Goal: Task Accomplishment & Management: Complete application form

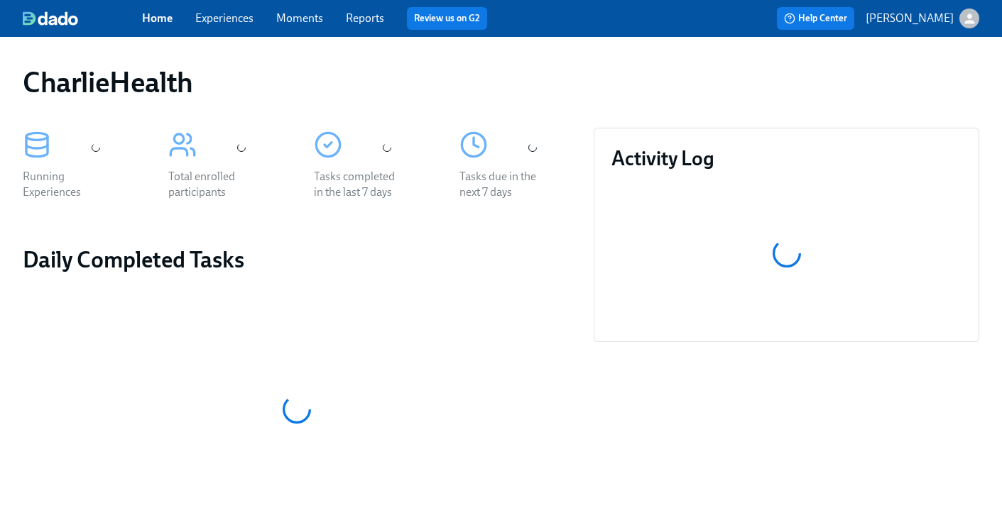
click at [224, 18] on link "Experiences" at bounding box center [224, 17] width 58 height 13
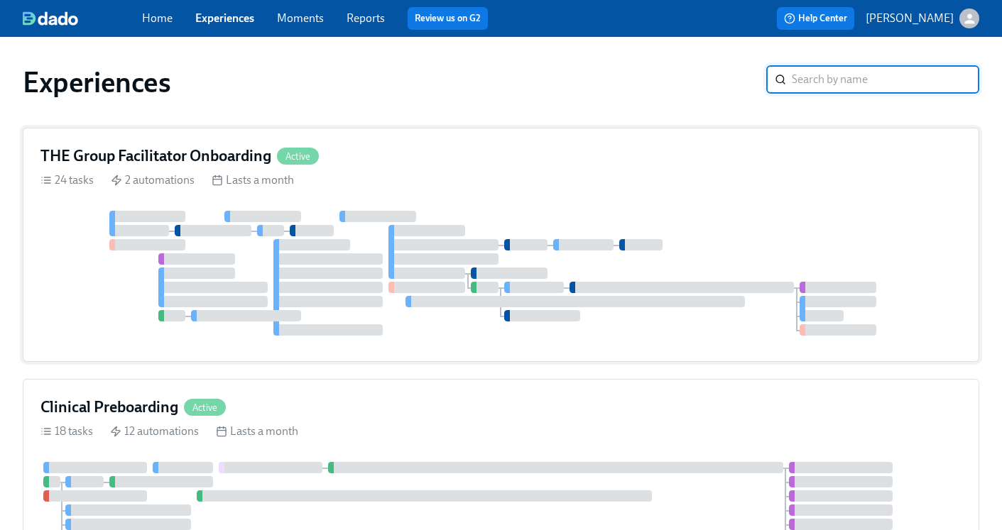
click at [206, 154] on h4 "THE Group Facilitator Onboarding" at bounding box center [155, 156] width 231 height 21
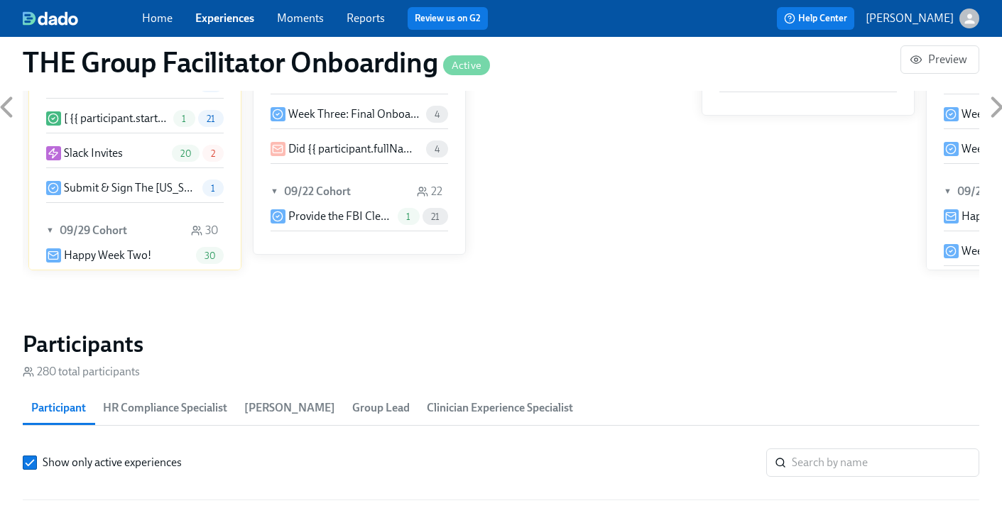
scroll to position [1157, 0]
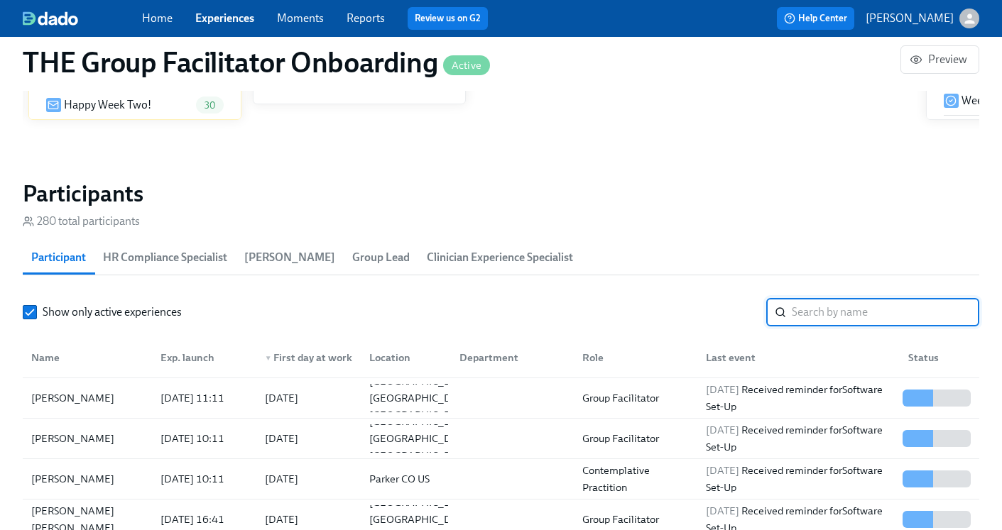
click at [858, 319] on input "search" at bounding box center [885, 312] width 187 height 28
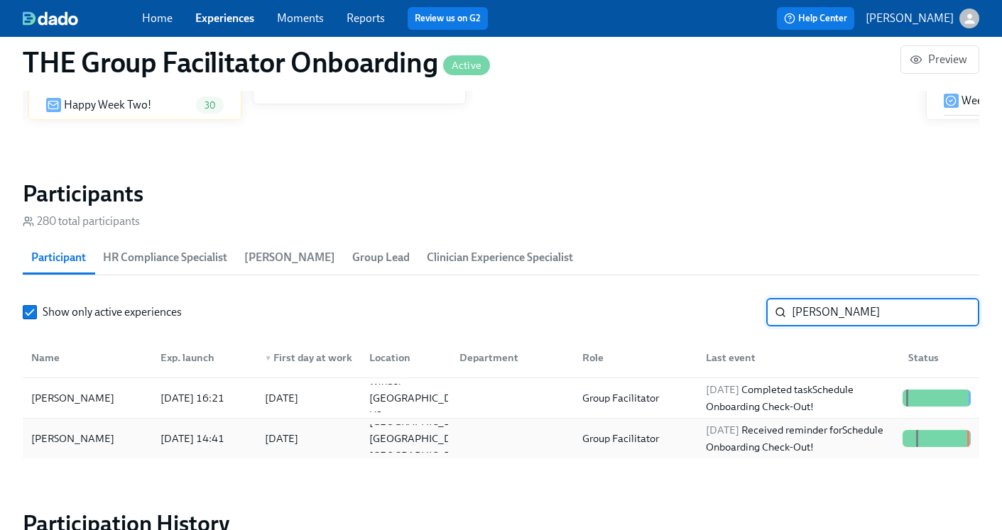
click at [788, 432] on div "[DATE] Received reminder for Schedule Onboarding Check-Out!" at bounding box center [798, 439] width 197 height 34
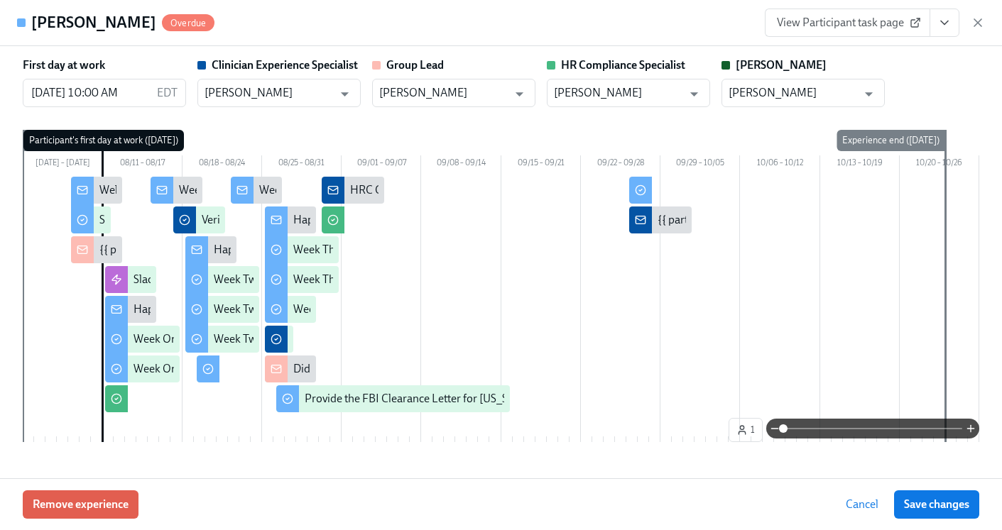
click at [936, 21] on button "View task page" at bounding box center [944, 23] width 30 height 28
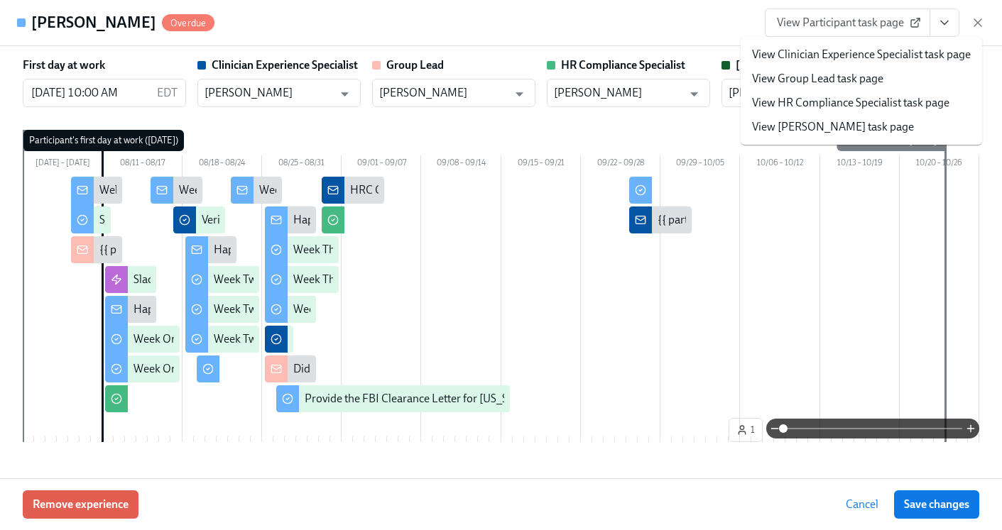
click at [851, 90] on li "View Group Lead task page" at bounding box center [861, 79] width 241 height 24
click at [851, 91] on li "View HR Compliance Specialist task page" at bounding box center [861, 103] width 241 height 24
click at [848, 108] on link "View HR Compliance Specialist task page" at bounding box center [850, 103] width 197 height 16
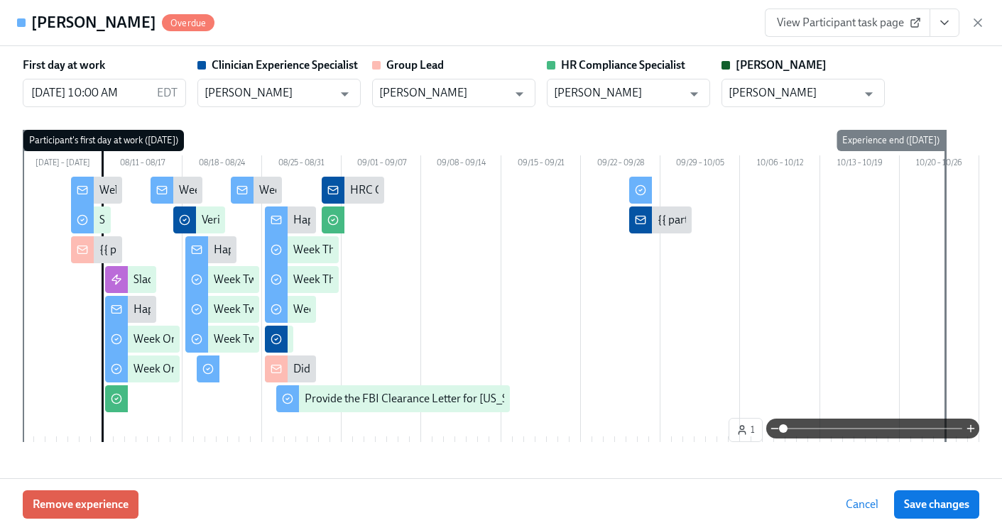
click at [982, 31] on div "View Participant task page" at bounding box center [875, 23] width 220 height 28
click at [978, 23] on icon "button" at bounding box center [978, 23] width 14 height 14
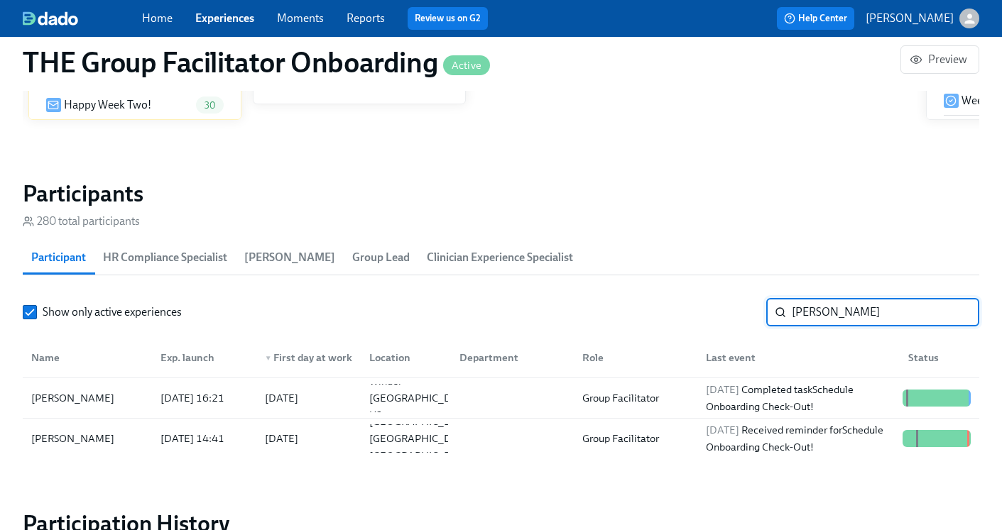
drag, startPoint x: 845, startPoint y: 313, endPoint x: 706, endPoint y: 313, distance: 139.2
click at [706, 313] on div "Show only active experiences [PERSON_NAME] ​" at bounding box center [501, 312] width 956 height 28
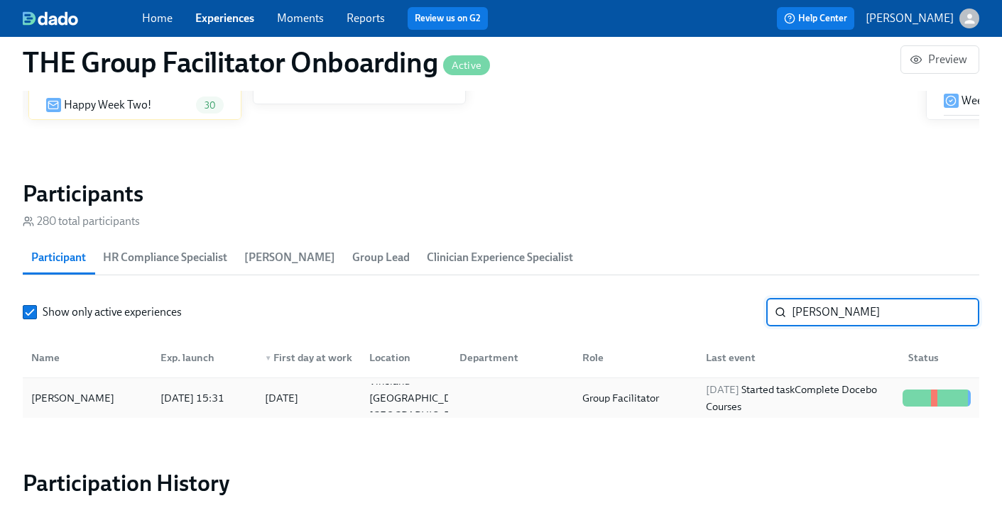
type input "[PERSON_NAME]"
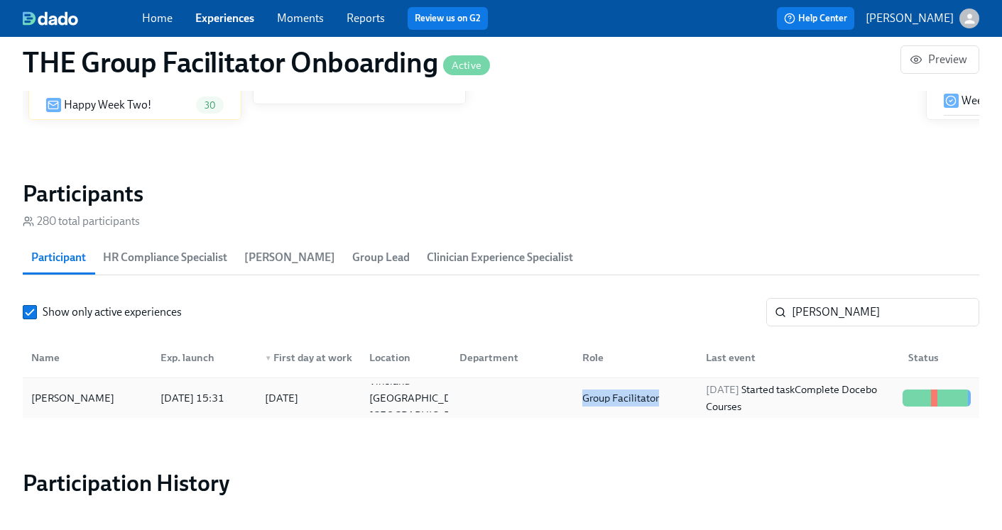
click at [662, 390] on div "Group Facilitator" at bounding box center [621, 398] width 88 height 17
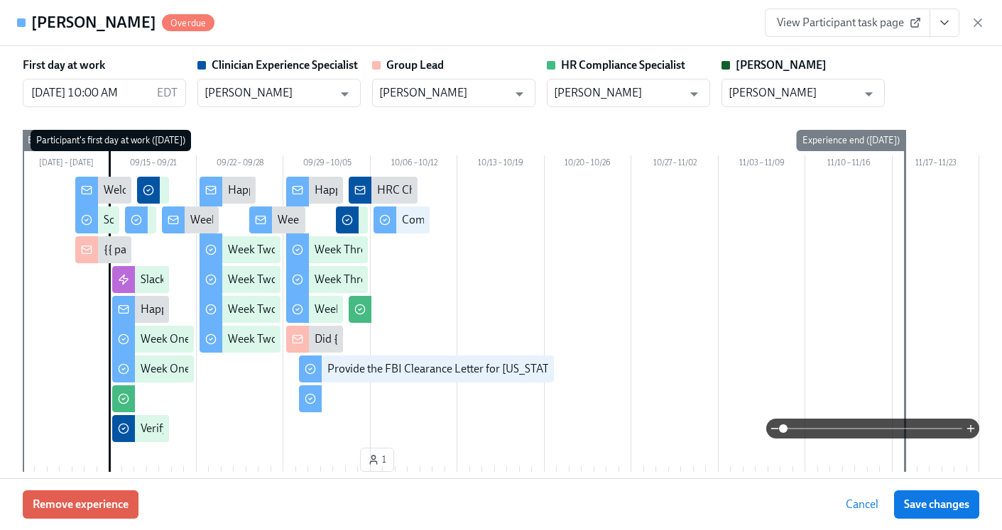
click at [944, 28] on icon "View task page" at bounding box center [944, 23] width 14 height 14
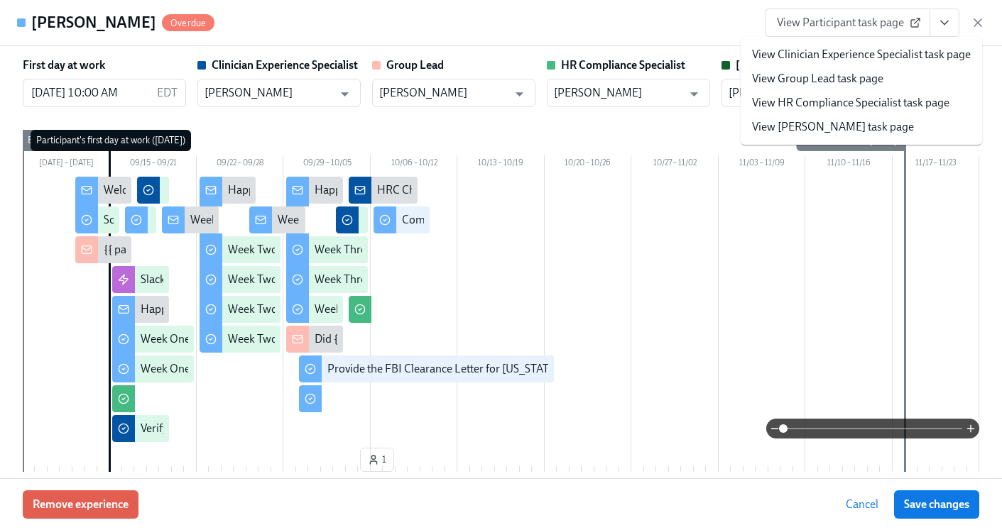
click at [885, 99] on link "View HR Compliance Specialist task page" at bounding box center [850, 103] width 197 height 16
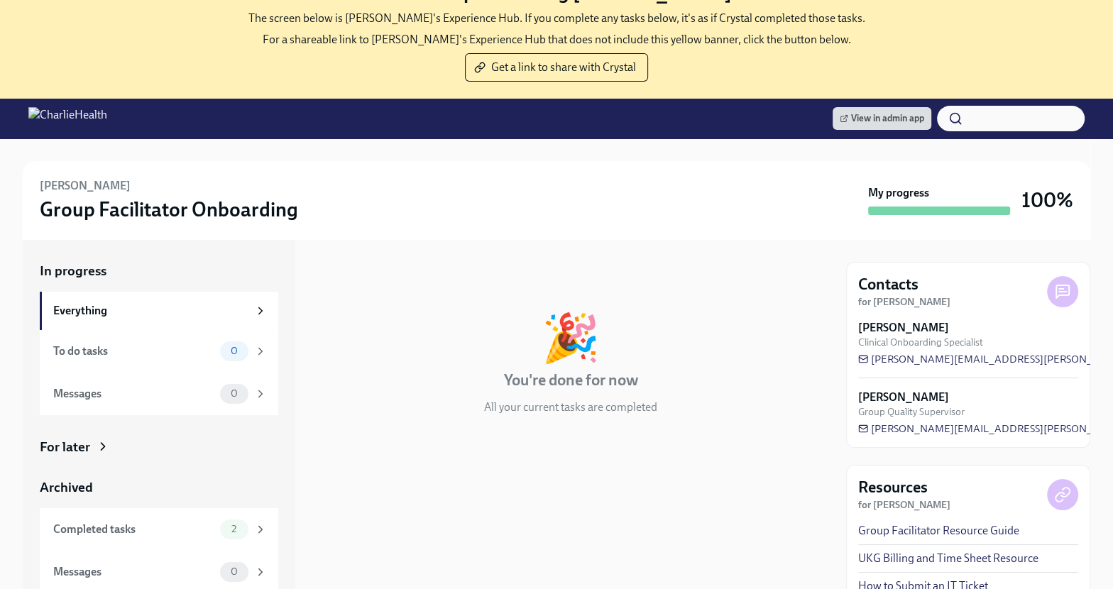
scroll to position [158, 0]
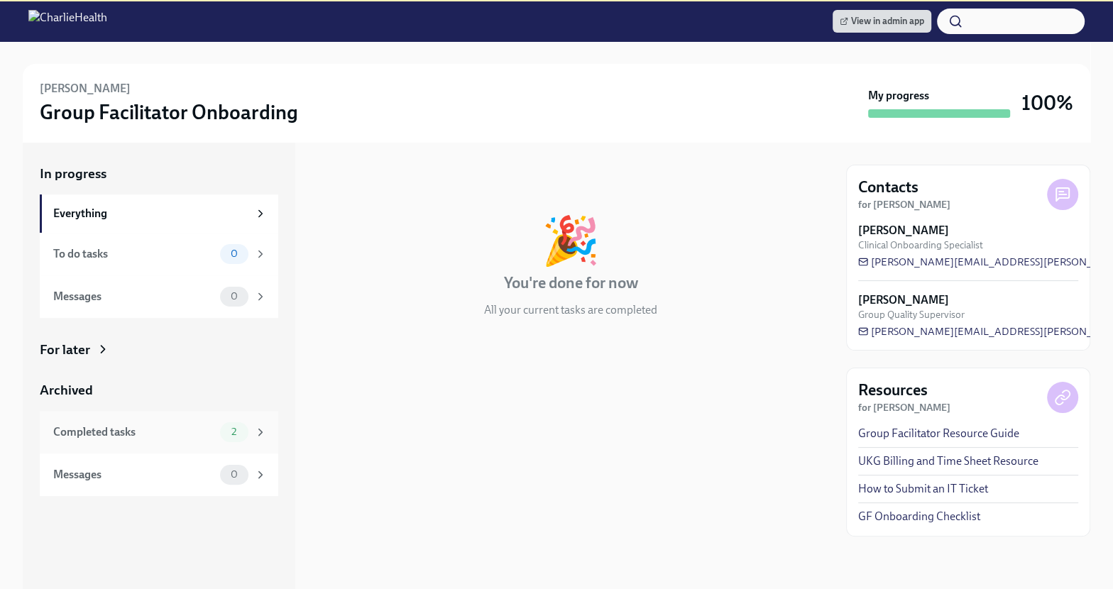
click at [207, 436] on div "Completed tasks" at bounding box center [133, 433] width 161 height 16
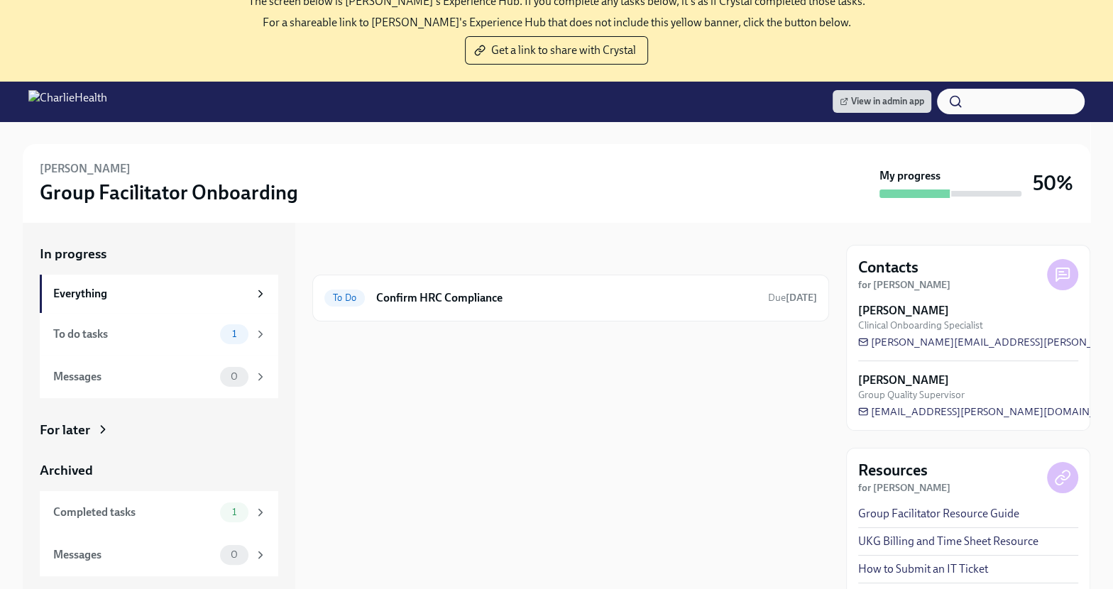
scroll to position [86, 0]
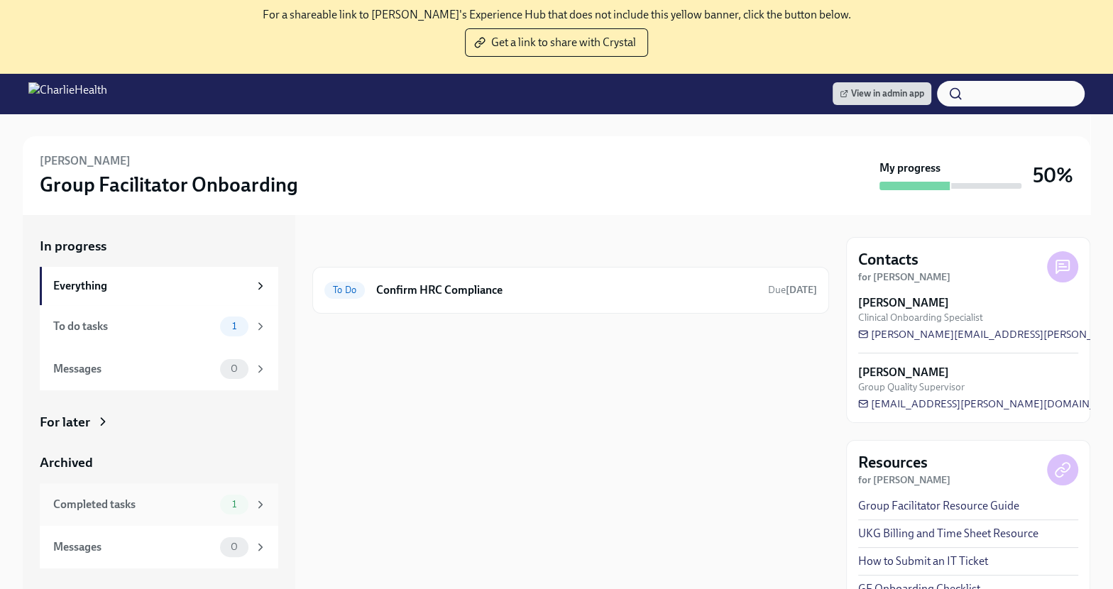
click at [151, 497] on div "Completed tasks" at bounding box center [133, 505] width 161 height 16
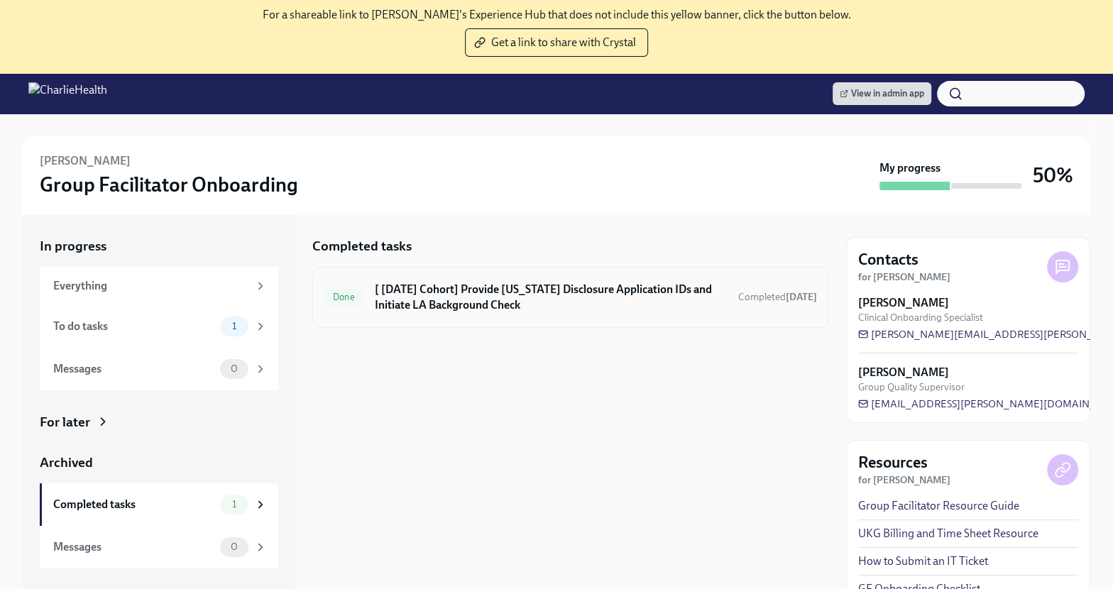
click at [432, 288] on h6 "[ [DATE] Cohort] Provide [US_STATE] Disclosure Application IDs and Initiate LA …" at bounding box center [551, 297] width 352 height 31
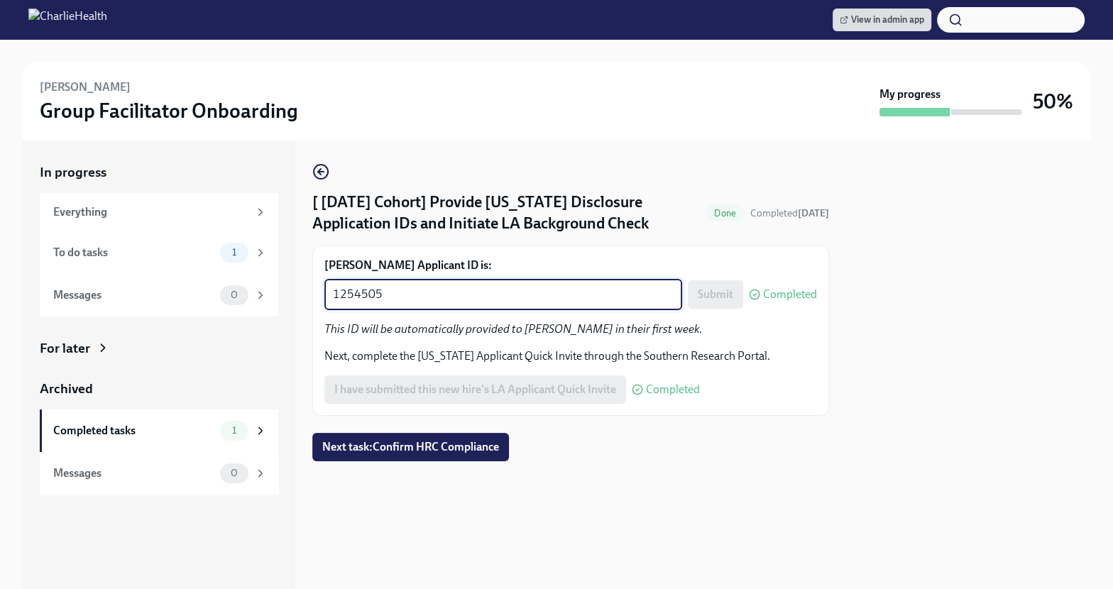
drag, startPoint x: 483, startPoint y: 300, endPoint x: 320, endPoint y: 284, distance: 163.3
click at [320, 284] on div "Jacqueline Garth's Applicant ID is: 1254505 x ​ Submit Completed This ID will b…" at bounding box center [570, 331] width 517 height 170
paste textarea "5660"
type textarea "1255660"
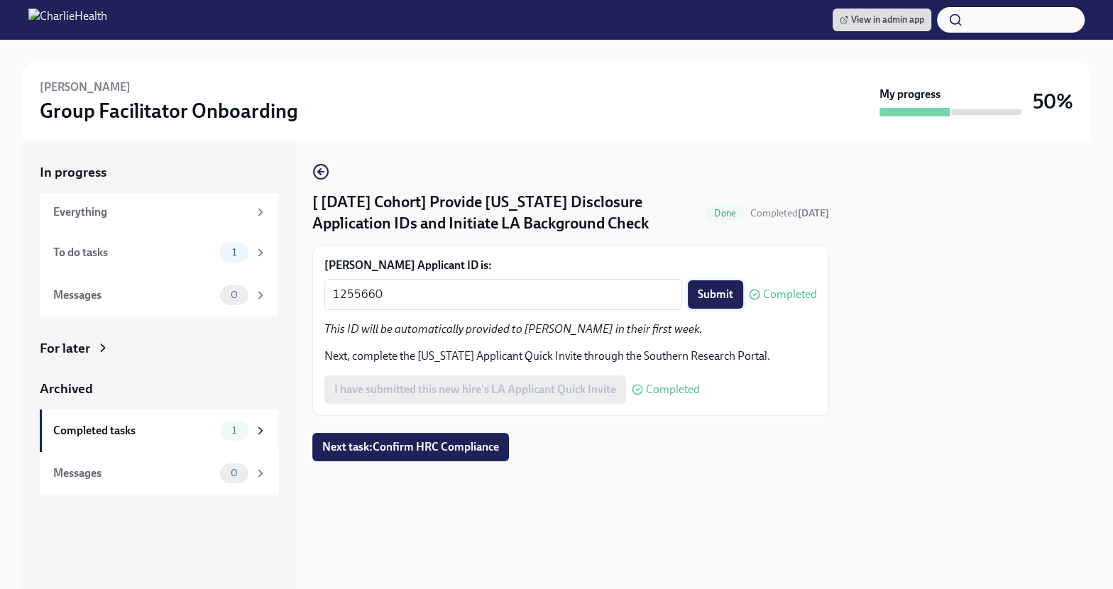
click at [734, 291] on button "Submit" at bounding box center [715, 294] width 55 height 28
